Goal: Information Seeking & Learning: Learn about a topic

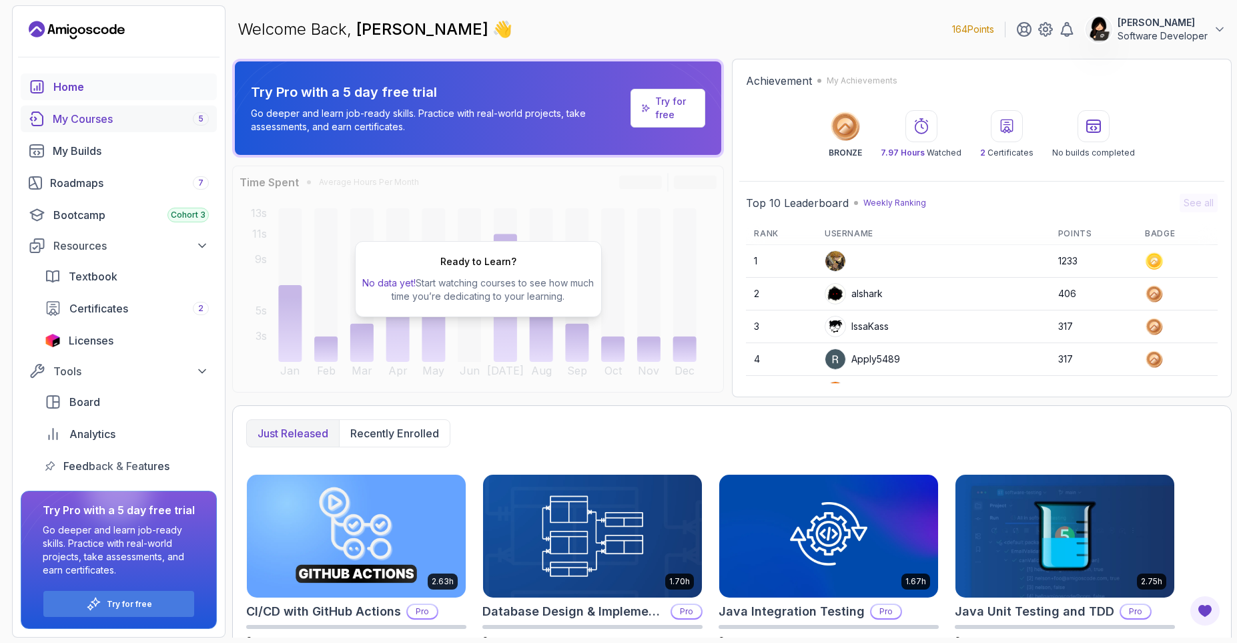
click at [116, 120] on div "My Courses 5" at bounding box center [131, 119] width 156 height 16
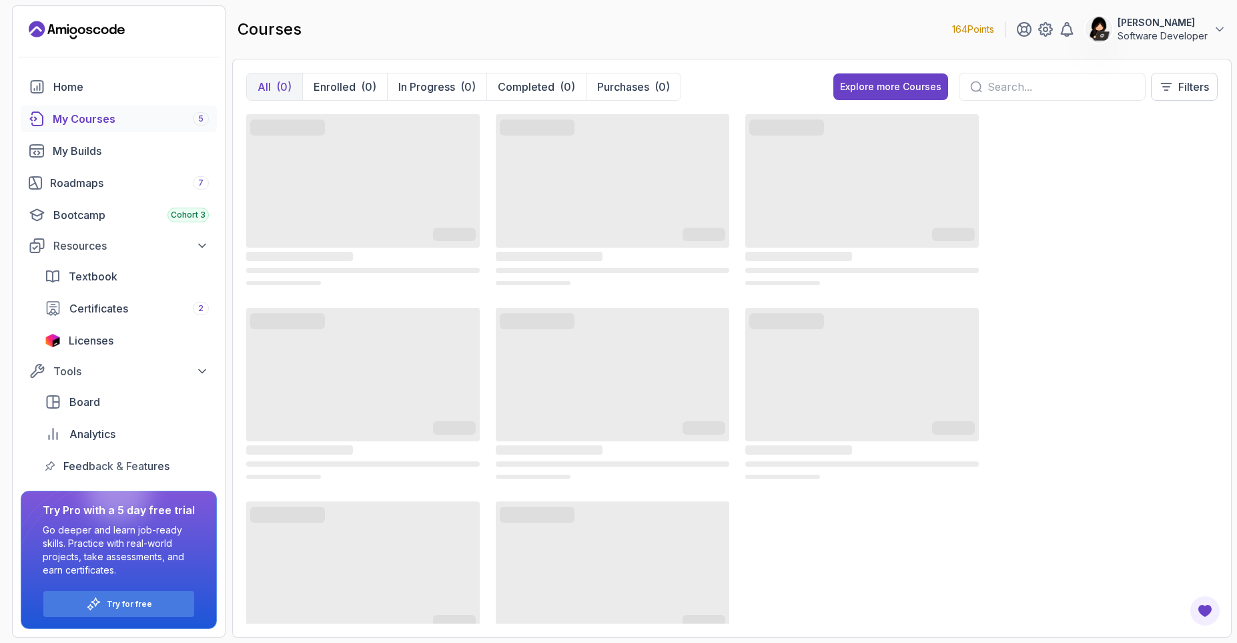
click at [1115, 85] on input "text" at bounding box center [1061, 87] width 147 height 16
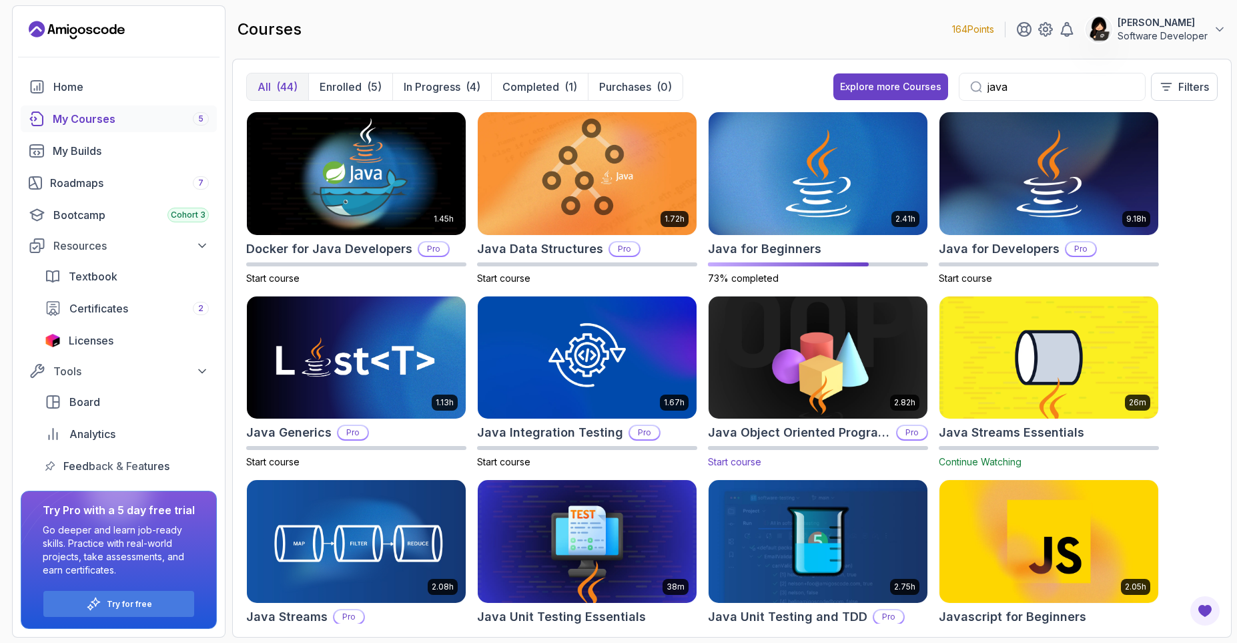
click at [772, 382] on img at bounding box center [818, 357] width 230 height 129
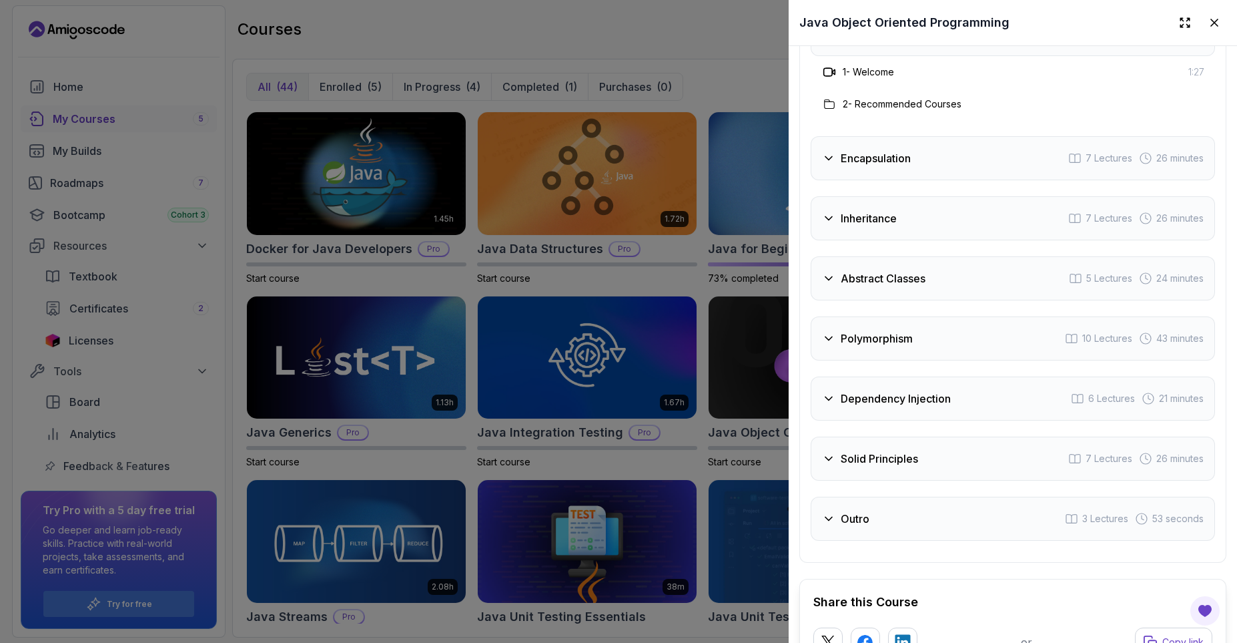
scroll to position [2346, 0]
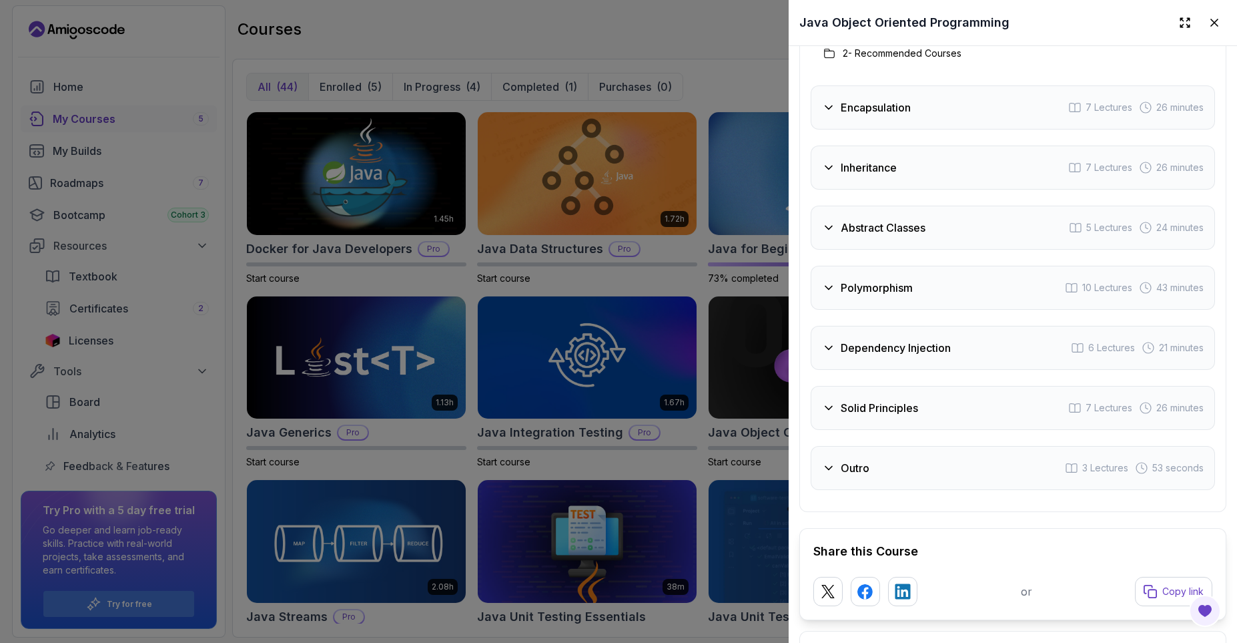
click at [940, 118] on div "Encapsulation 7 Lectures 26 minutes" at bounding box center [1013, 107] width 404 height 44
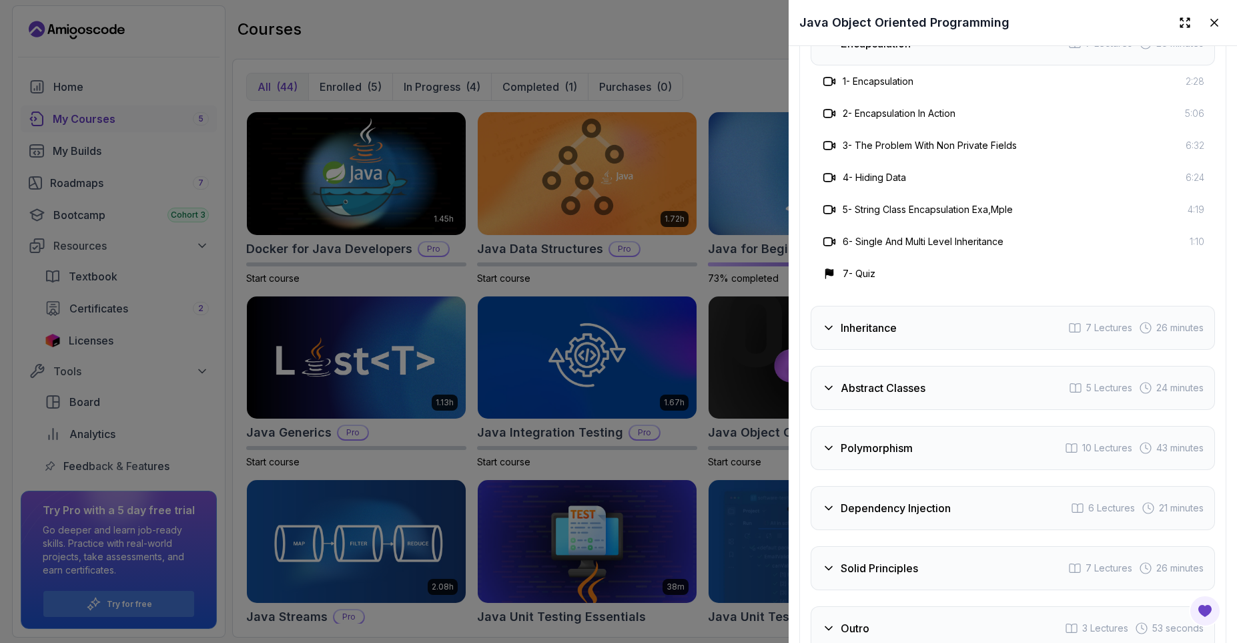
click at [908, 316] on div "Inheritance 7 Lectures 26 minutes" at bounding box center [1013, 328] width 404 height 44
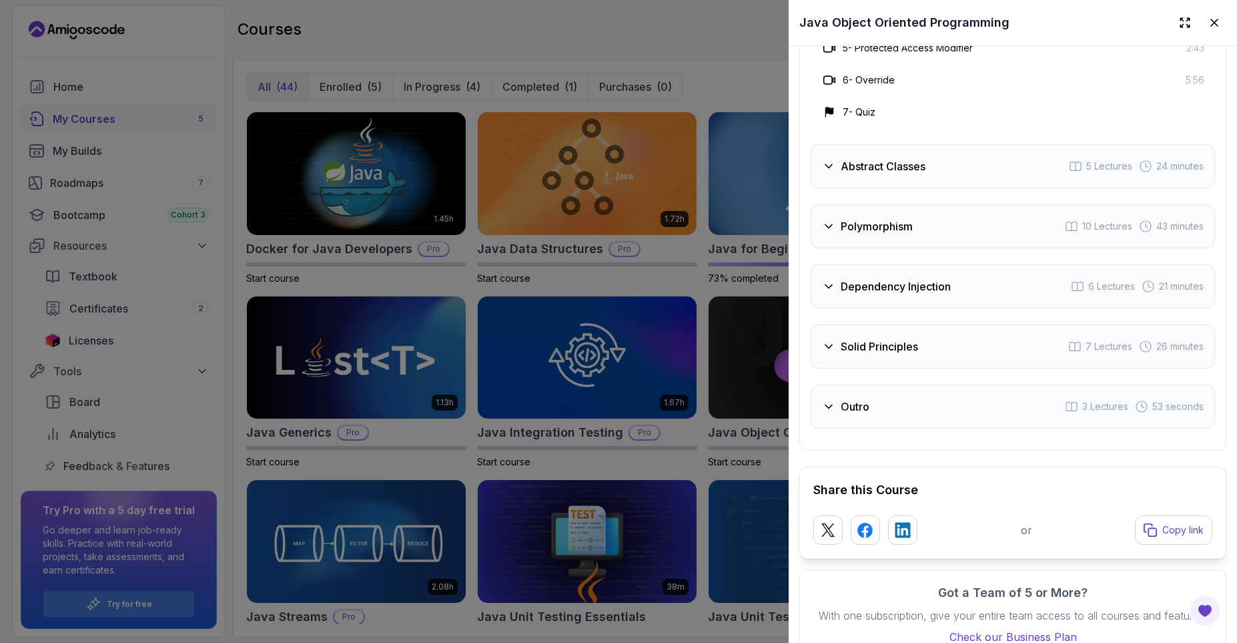
scroll to position [2594, 0]
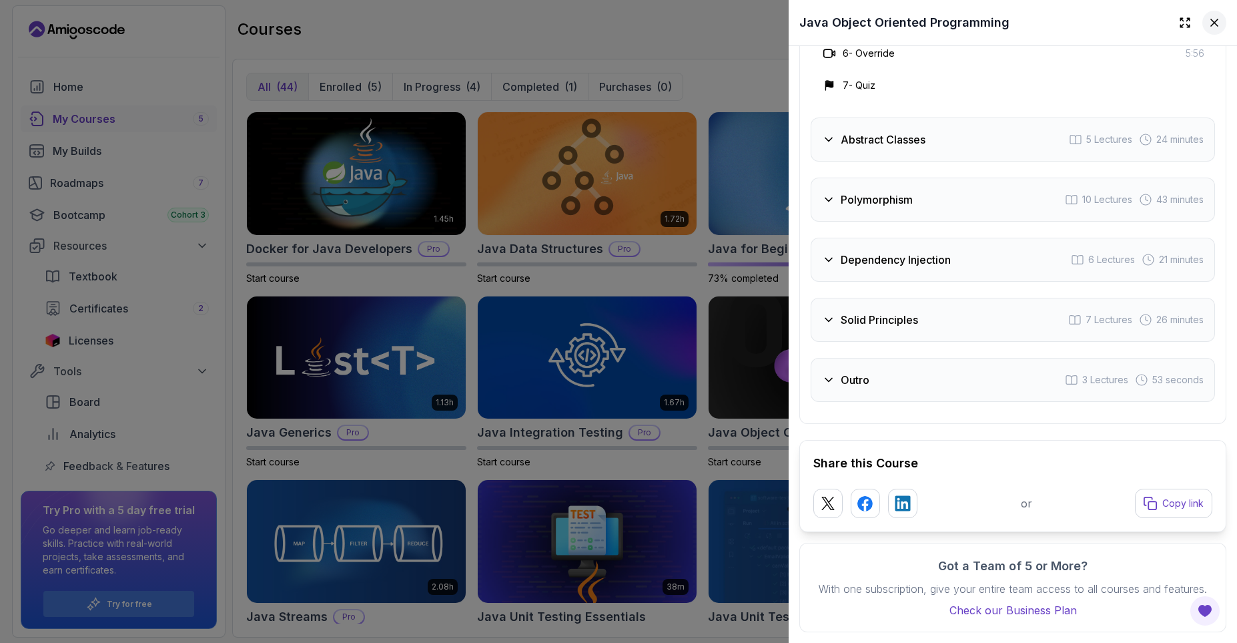
click at [1223, 23] on button at bounding box center [1215, 23] width 24 height 24
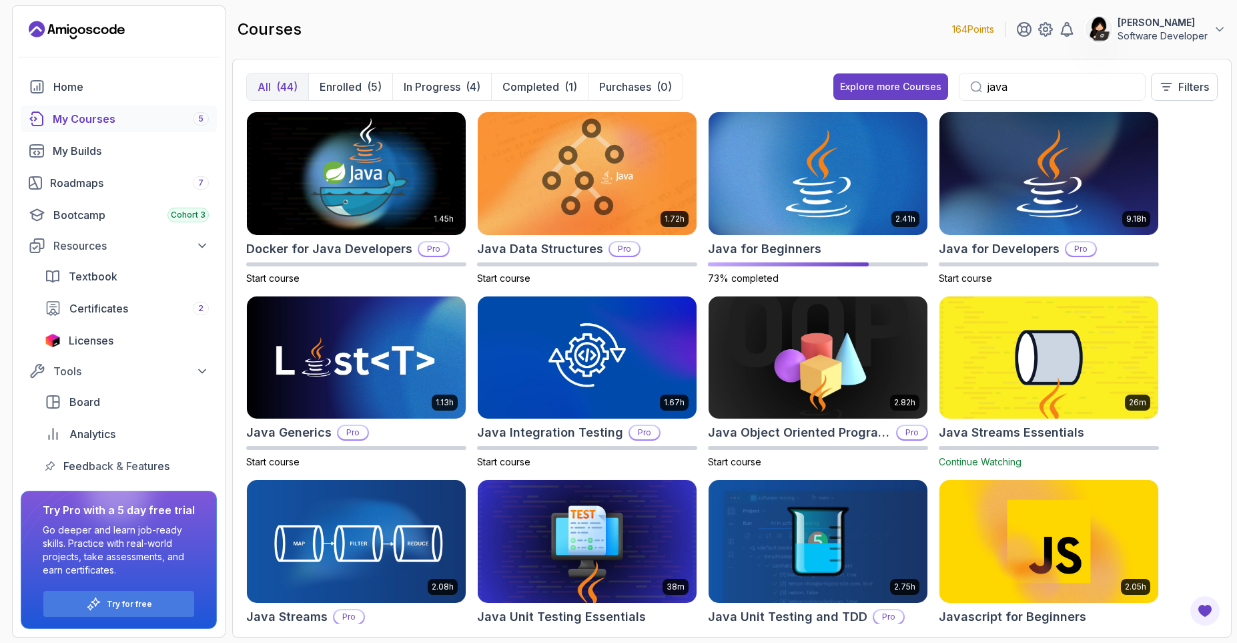
click at [1198, 314] on div "1.45h Docker for Java Developers Pro Start course 1.72h Java Data Structures Pr…" at bounding box center [732, 367] width 972 height 512
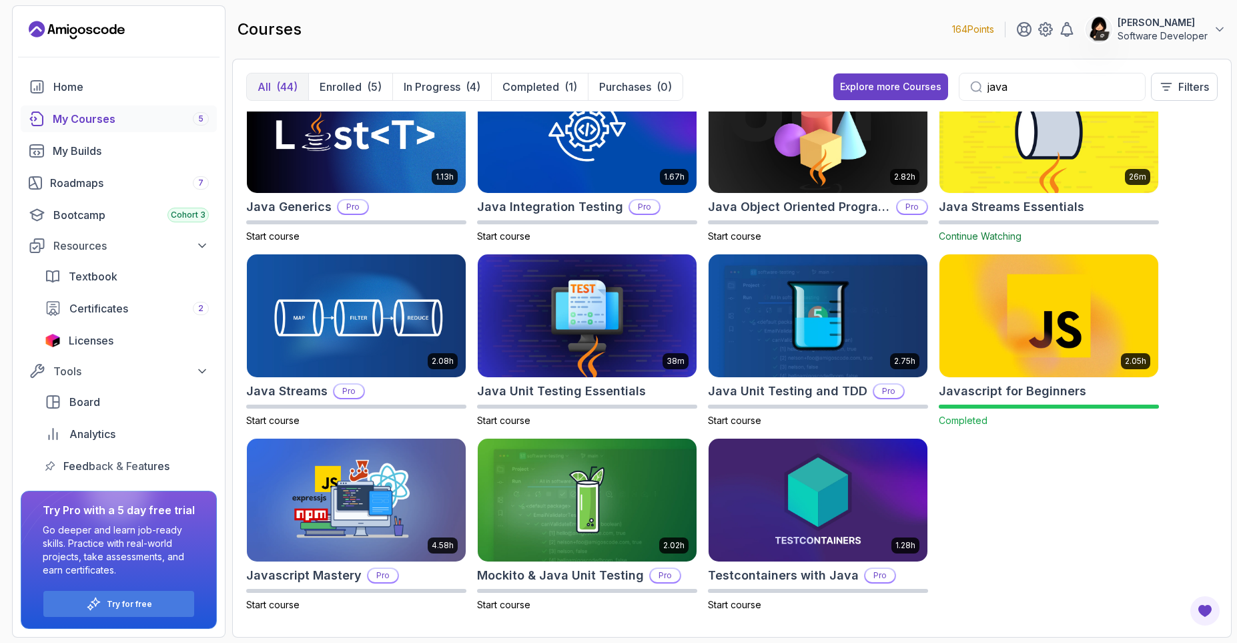
scroll to position [230, 0]
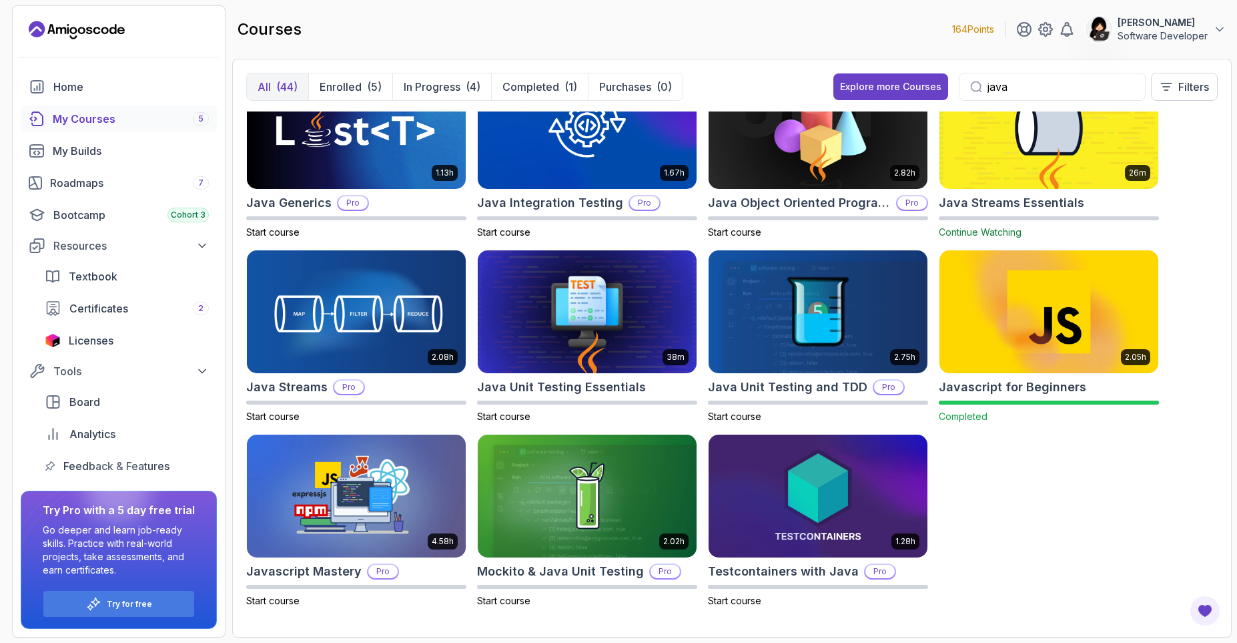
click at [1048, 95] on div "java" at bounding box center [1052, 87] width 187 height 28
click at [1047, 88] on input "java" at bounding box center [1061, 87] width 147 height 16
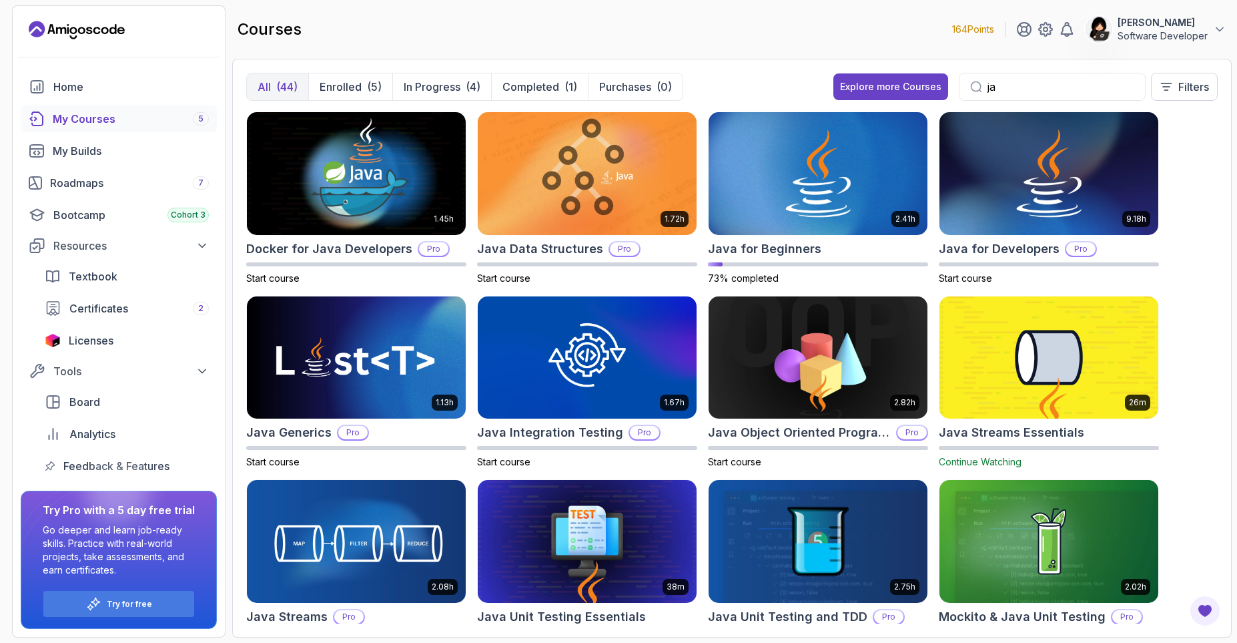
type input "j"
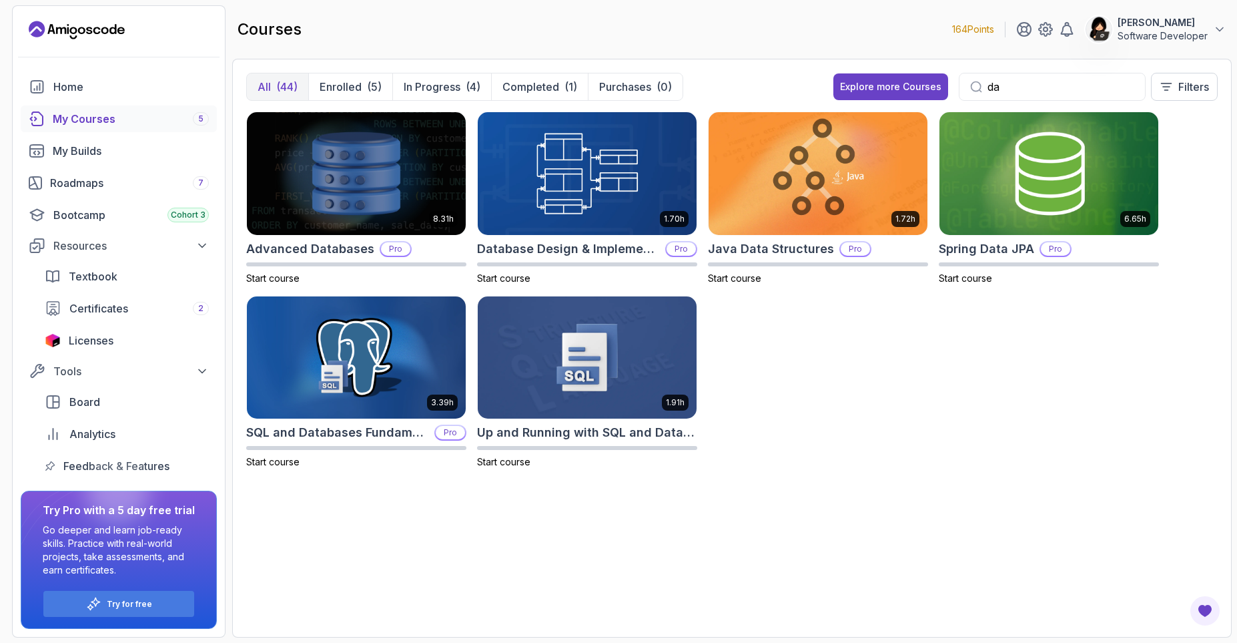
type input "d"
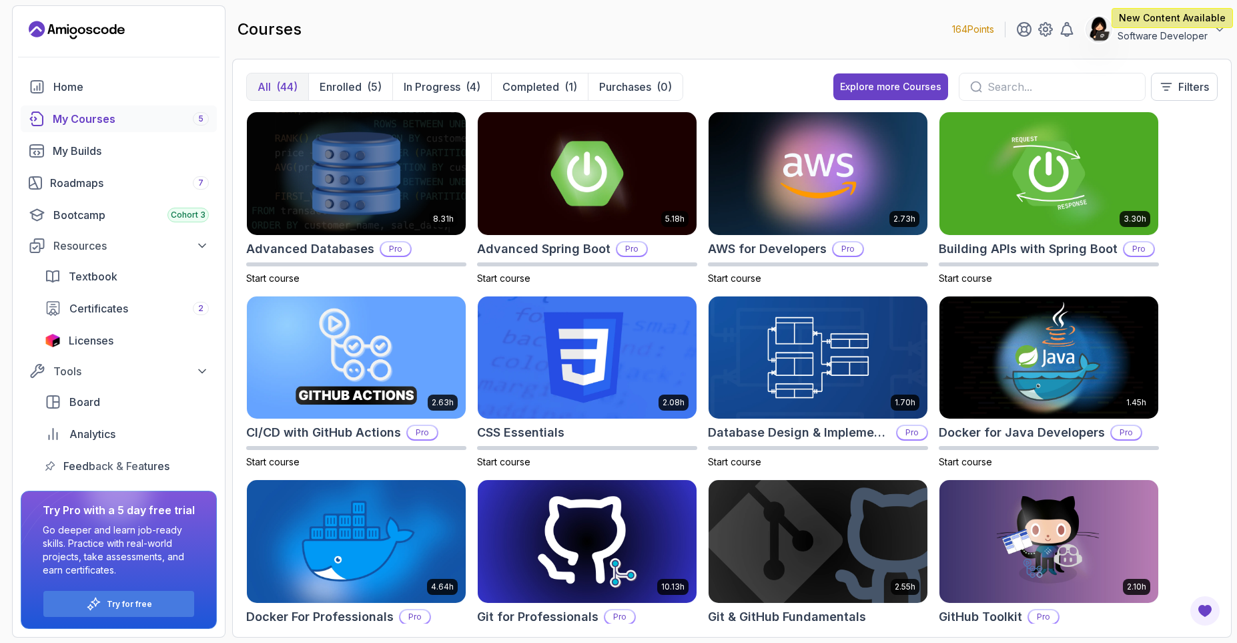
click at [1178, 39] on p "Software Developer" at bounding box center [1163, 35] width 90 height 13
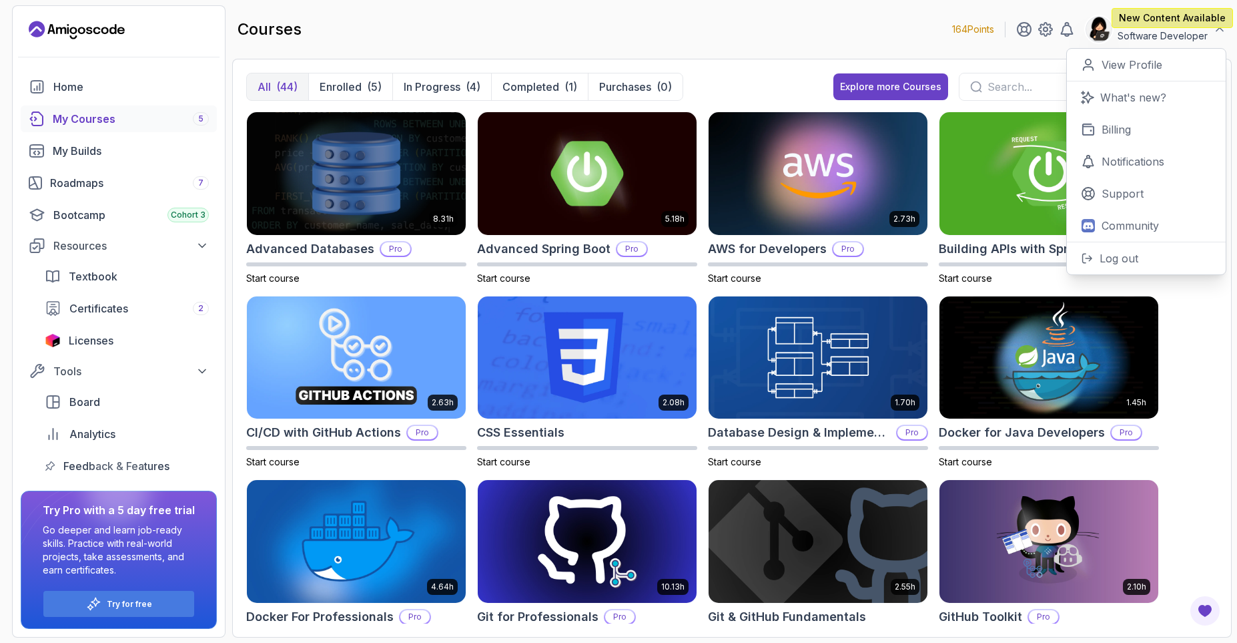
click at [1181, 16] on p "New Content Available" at bounding box center [1172, 17] width 107 height 13
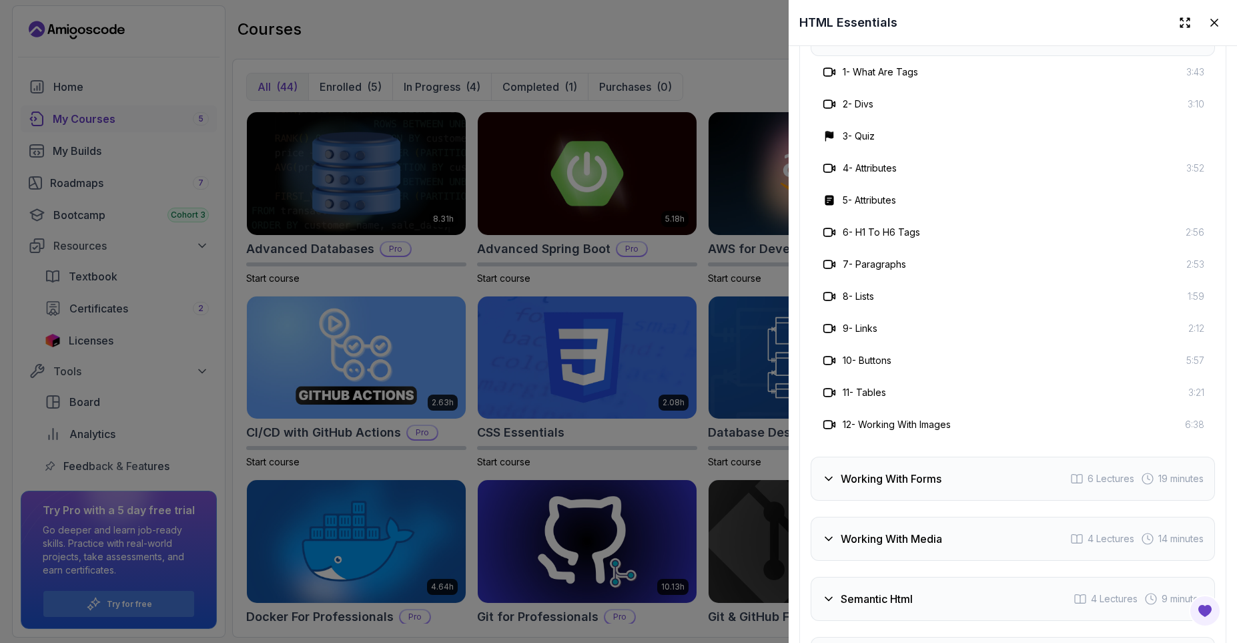
scroll to position [2771, 0]
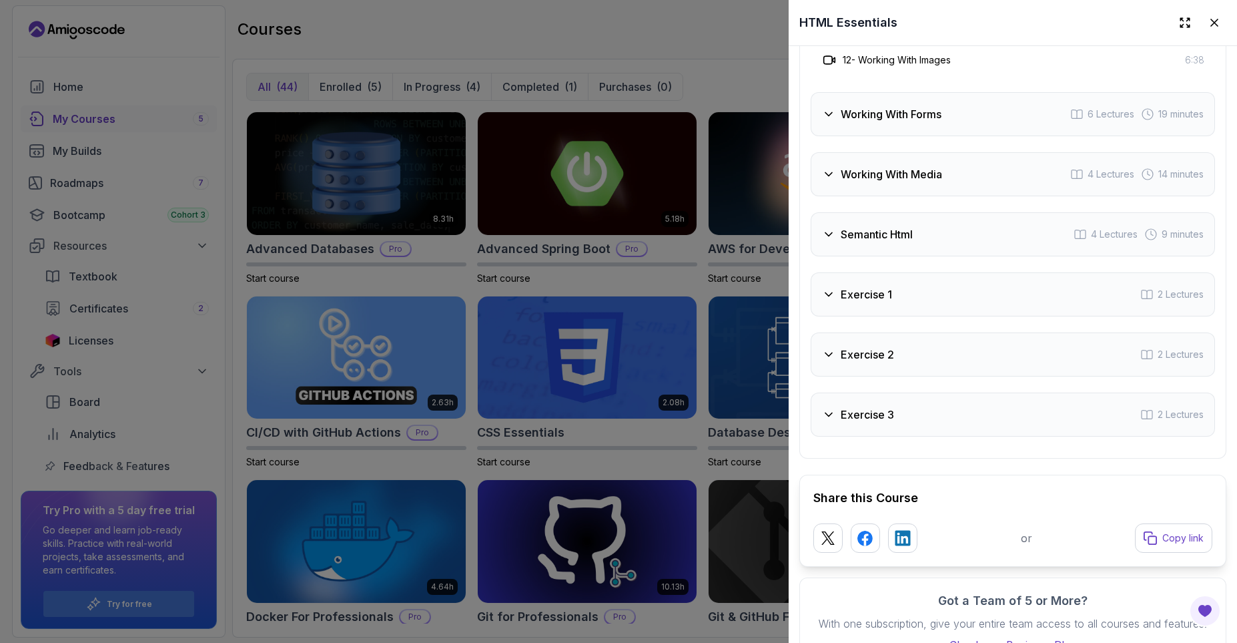
click at [387, 27] on div at bounding box center [618, 321] width 1237 height 643
